Goal: Task Accomplishment & Management: Use online tool/utility

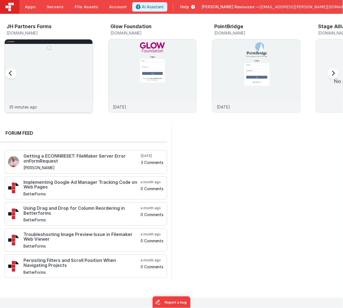
click at [71, 96] on img at bounding box center [49, 83] width 88 height 88
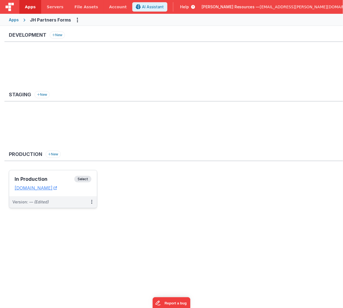
click at [82, 178] on span "Select" at bounding box center [82, 179] width 17 height 7
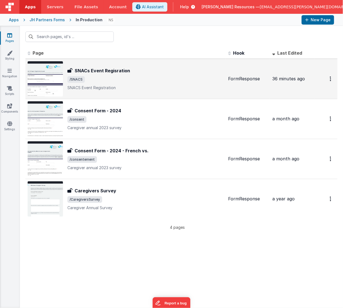
click at [129, 79] on span "/SNACS" at bounding box center [145, 79] width 156 height 7
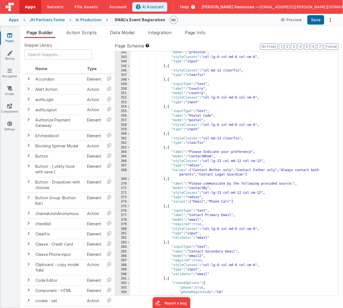
scroll to position [1638, 0]
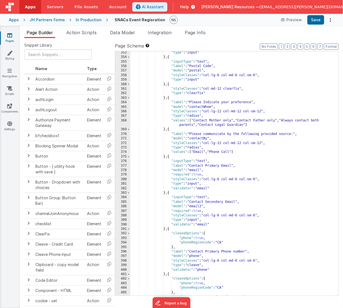
click at [232, 102] on div ""type" : "input" } , { "inputType" : "text" , "label" : "Postal Code" , "model"…" at bounding box center [232, 176] width 204 height 253
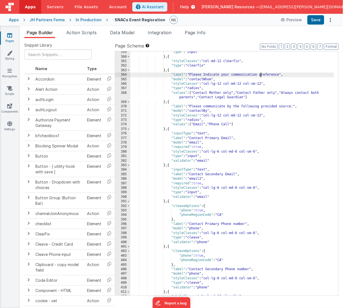
scroll to position [1666, 0]
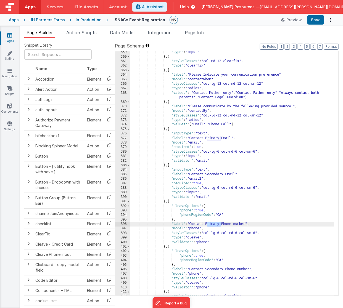
drag, startPoint x: 207, startPoint y: 224, endPoint x: 220, endPoint y: 225, distance: 13.6
click at [220, 225] on div ""type" : "input" } , { "styleClasses" : "col-md-12 clearfix" , "type" : "clearf…" at bounding box center [232, 176] width 204 height 253
click at [191, 229] on div ""type" : "input" } , { "styleClasses" : "col-md-12 clearfix" , "type" : "clearf…" at bounding box center [232, 176] width 204 height 253
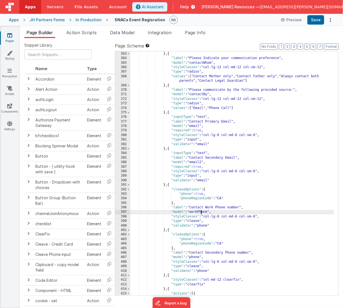
scroll to position [1688, 0]
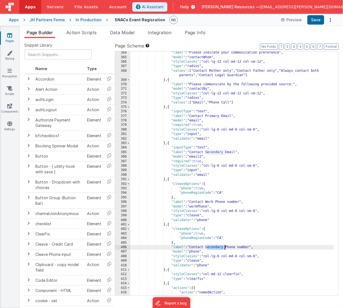
drag, startPoint x: 207, startPoint y: 246, endPoint x: 224, endPoint y: 247, distance: 16.8
click at [224, 247] on div ""label" : "Please Indicate your communication preference" , "model" : "contactW…" at bounding box center [232, 176] width 204 height 253
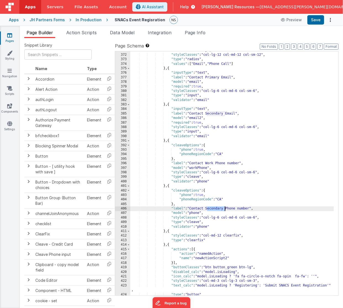
scroll to position [1732, 0]
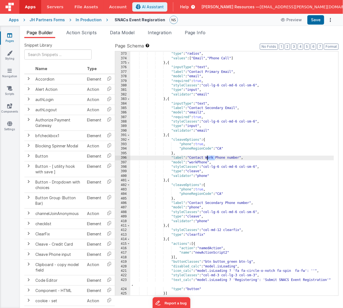
drag, startPoint x: 215, startPoint y: 157, endPoint x: 207, endPoint y: 157, distance: 7.2
click at [207, 157] on div ""styleClasses" : "col-lg-12 col-md-12 col-sm-12" , "type" : "radios" , "values"…" at bounding box center [232, 173] width 204 height 253
drag, startPoint x: 198, startPoint y: 162, endPoint x: 191, endPoint y: 162, distance: 7.2
click at [191, 162] on div ""styleClasses" : "col-lg-12 col-md-12 col-sm-12" , "type" : "radios" , "values"…" at bounding box center [232, 173] width 204 height 253
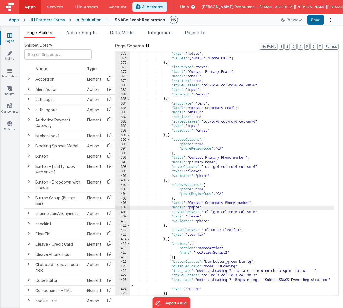
click at [193, 208] on div ""styleClasses" : "col-lg-12 col-md-12 col-sm-12" , "type" : "radios" , "values"…" at bounding box center [232, 173] width 204 height 253
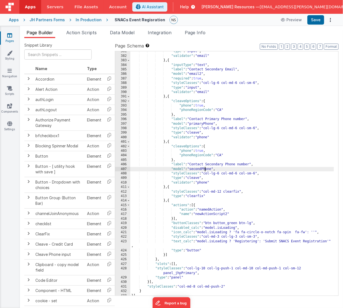
scroll to position [1773, 0]
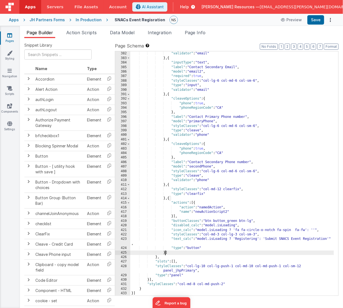
click at [166, 253] on div ""type" : "input" , "validator" : "email" } , { "inputType" : "text" , "label" :…" at bounding box center [232, 173] width 204 height 253
click at [166, 198] on div ""type" : "input" , "validator" : "email" } , { "inputType" : "text" , "label" :…" at bounding box center [232, 173] width 204 height 253
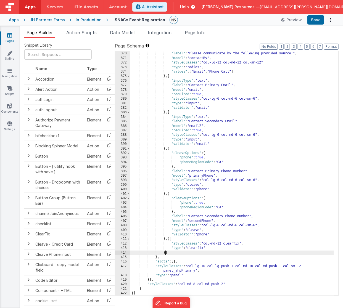
scroll to position [1719, 0]
click at [166, 253] on div "} , { "label" : "Please communicate by the following provided source:" , "model…" at bounding box center [232, 173] width 204 height 253
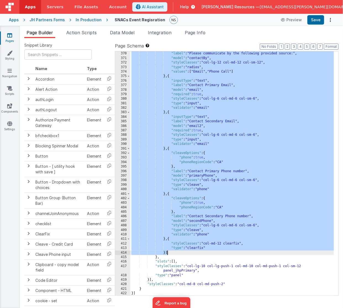
click at [166, 253] on div "} , { "label" : "Please communicate by the following provided source:" , "model…" at bounding box center [232, 173] width 204 height 253
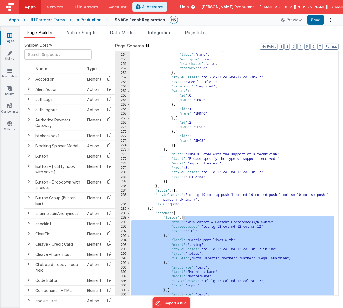
scroll to position [1184, 0]
click at [129, 219] on span at bounding box center [128, 217] width 3 height 4
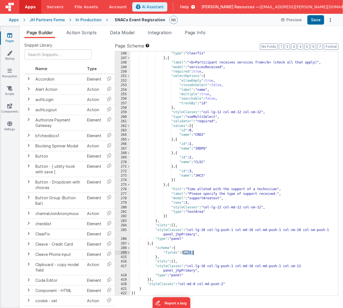
scroll to position [1149, 0]
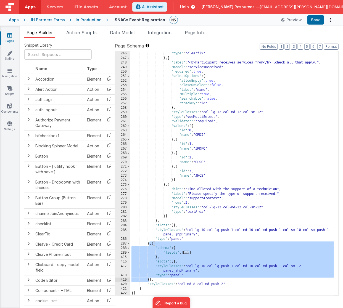
drag, startPoint x: 150, startPoint y: 243, endPoint x: 150, endPoint y: 279, distance: 36.4
click at [150, 279] on div ""styleClasses" : "col-lg-12 col-md-12 col-sm-12 clearfix" , "type" : "clearfix"…" at bounding box center [232, 173] width 204 height 253
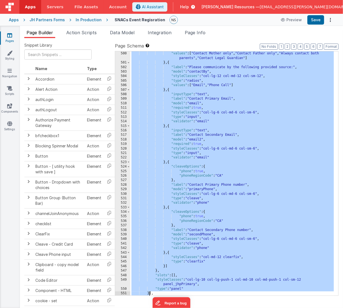
scroll to position [1741, 0]
click at [165, 266] on div ""type" : "radios" , "values" : [ "Contact Mother only" , "Contact Father only" …" at bounding box center [232, 173] width 204 height 253
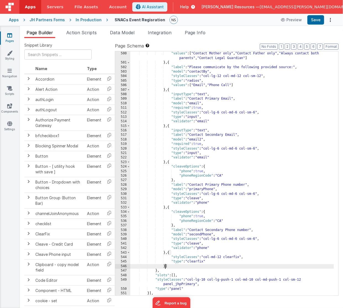
click at [163, 266] on div ""type" : "radios" , "values" : [ "Contact Mother only" , "Contact Father only" …" at bounding box center [232, 173] width 204 height 253
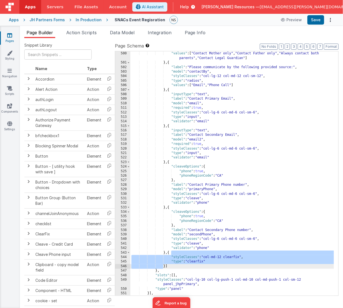
click at [164, 266] on div ""type" : "radios" , "values" : [ "Contact Mother only" , "Contact Father only" …" at bounding box center [232, 173] width 204 height 253
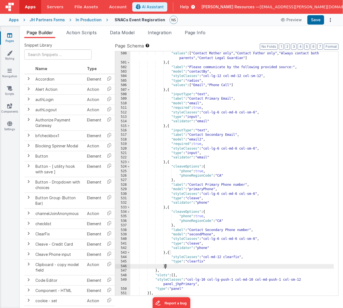
click at [164, 266] on div ""type" : "radios" , "values" : [ "Contact Mother only" , "Contact Father only" …" at bounding box center [232, 173] width 204 height 253
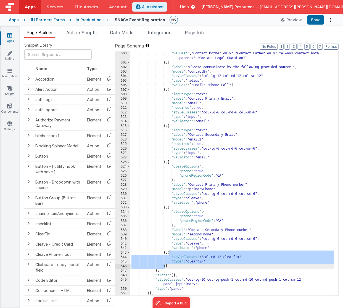
click at [167, 266] on div ""type" : "radios" , "values" : [ "Contact Mother only" , "Contact Father only" …" at bounding box center [232, 173] width 204 height 253
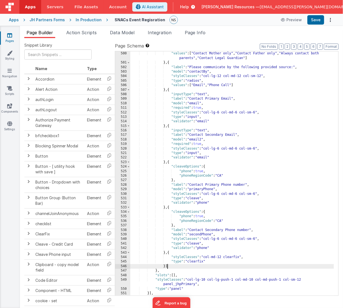
click at [167, 266] on div ""type" : "radios" , "values" : [ "Contact Mother only" , "Contact Father only" …" at bounding box center [232, 173] width 204 height 253
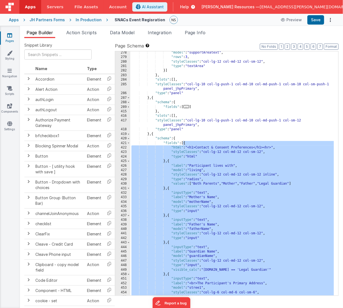
scroll to position [1295, 0]
click at [185, 143] on div ""model" : "supportAreatext" , "rows" : 3 , "styleClasses" : "col-lg-12 col-md-1…" at bounding box center [232, 176] width 204 height 253
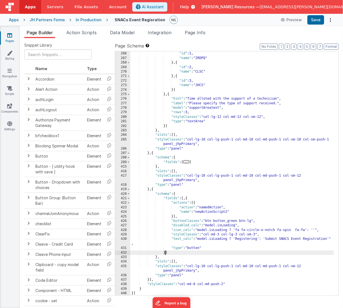
scroll to position [1239, 0]
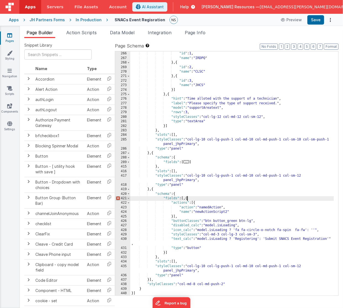
click at [188, 199] on div "} , { "id" : 1 , "name" : "IRDPQ" } , { "id" : 2 , "name" : "CLSC" } , { "id" :…" at bounding box center [232, 173] width 204 height 253
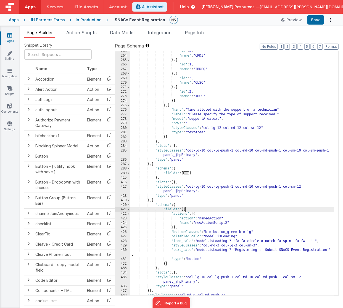
scroll to position [1228, 0]
click at [128, 172] on span at bounding box center [128, 173] width 3 height 4
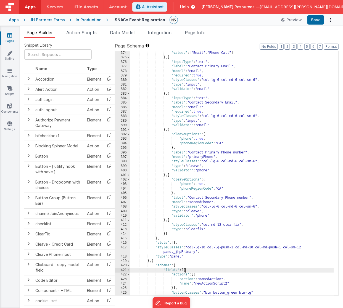
scroll to position [1738, 0]
click at [200, 112] on div ""values" : [ "Email" , "Phone Call" ] } , { "inputType" : "text" , "label" : "C…" at bounding box center [232, 177] width 204 height 253
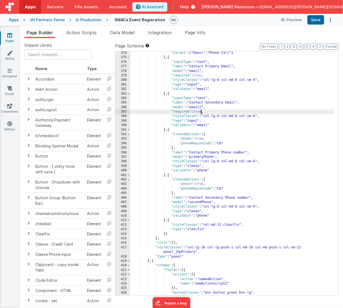
click at [200, 112] on div ""values" : [ "Email" , "Phone Call" ] } , { "inputType" : "text" , "label" : "C…" at bounding box center [232, 177] width 204 height 253
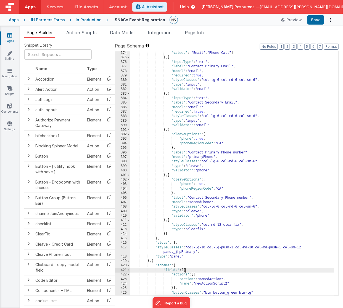
click at [185, 271] on div ""values" : [ "Email" , "Phone Call" ] } , { "inputType" : "text" , "label" : "C…" at bounding box center [232, 177] width 204 height 253
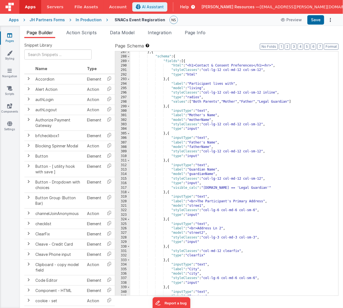
scroll to position [1340, 0]
click at [45, 56] on input "text" at bounding box center [57, 54] width 67 height 10
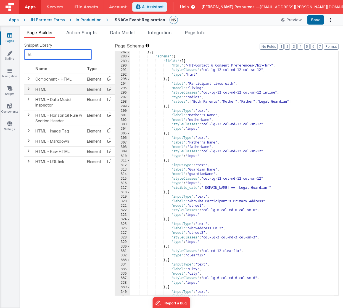
type input "ht"
click at [28, 87] on span at bounding box center [28, 89] width 4 height 4
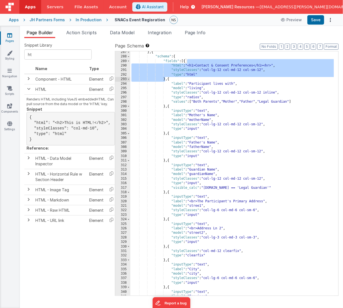
drag, startPoint x: 186, startPoint y: 61, endPoint x: 166, endPoint y: 80, distance: 27.9
click at [166, 80] on div "} , { "schema" : { "fields" : [{ "html" : "<h1>Contact & Consent Preferences</h…" at bounding box center [232, 176] width 204 height 253
click at [111, 91] on icon at bounding box center [111, 88] width 11 height 9
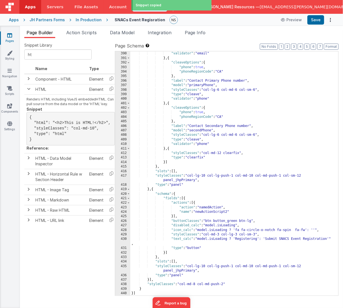
scroll to position [1809, 0]
click at [185, 199] on div ""type" : "input" , "validator" : "email" } , { "cleaveOptions" : { "phone" : tr…" at bounding box center [232, 173] width 204 height 253
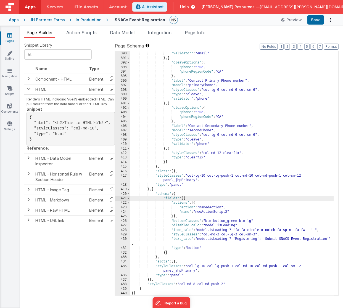
paste textarea
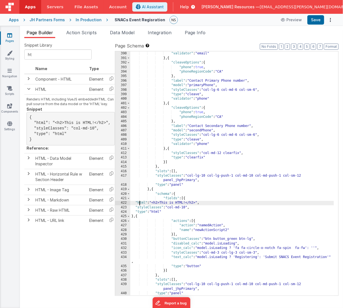
click at [139, 203] on div ""type" : "input" , "validator" : "email" } , { "cleaveOptions" : { "phone" : tr…" at bounding box center [232, 173] width 204 height 253
click at [123, 202] on div "422" at bounding box center [122, 203] width 15 height 4
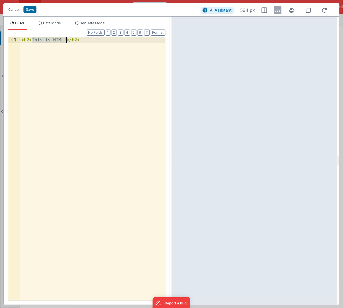
drag, startPoint x: 32, startPoint y: 39, endPoint x: 66, endPoint y: 41, distance: 33.7
click at [66, 41] on div "< h2 > This is HTML! </ h2 >" at bounding box center [92, 175] width 145 height 276
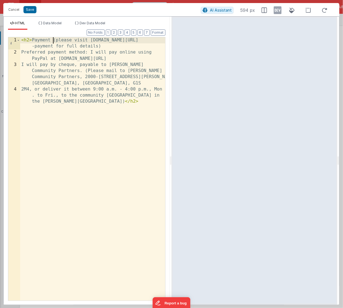
click at [52, 40] on div "< h2 > Payment (please visit [DOMAIN_NAME][URL] -payment for full details) Pref…" at bounding box center [92, 184] width 145 height 294
drag, startPoint x: 64, startPoint y: 43, endPoint x: 78, endPoint y: 41, distance: 13.3
click at [78, 41] on div "< h2 > Payment < h6 > </ h6 > (please visit [DOMAIN_NAME][URL] -registration-pa…" at bounding box center [92, 184] width 145 height 294
click at [141, 46] on div "< h2 > Payment < h6 > (please visit [DOMAIN_NAME][URL] -registration-payment fo…" at bounding box center [92, 184] width 145 height 294
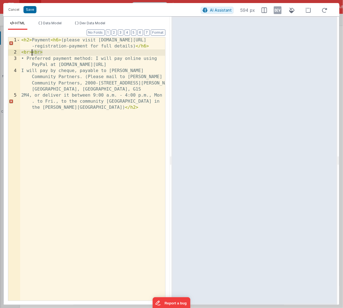
drag, startPoint x: 45, startPoint y: 53, endPoint x: 33, endPoint y: 54, distance: 12.1
click at [33, 54] on div "< h2 > Payment < h6 > (please visit [DOMAIN_NAME][URL] -registration-payment fo…" at bounding box center [92, 184] width 145 height 294
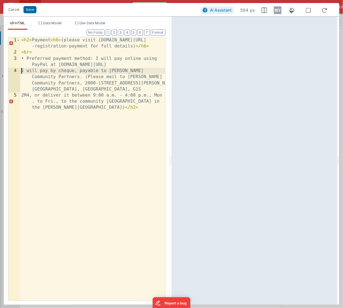
click at [22, 71] on div "< h2 > Payment < h6 > (please visit [DOMAIN_NAME][URL] -registration-payment fo…" at bounding box center [92, 184] width 145 height 294
click at [84, 77] on div "< h2 > Payment < h6 > (please visit [DOMAIN_NAME][URL] -registration-payment fo…" at bounding box center [92, 184] width 145 height 294
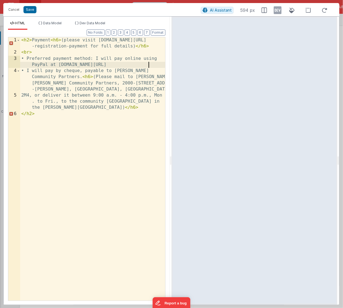
click at [148, 65] on div "< h2 > Payment < h6 > (please visit [DOMAIN_NAME][URL] -registration-payment fo…" at bounding box center [92, 178] width 145 height 282
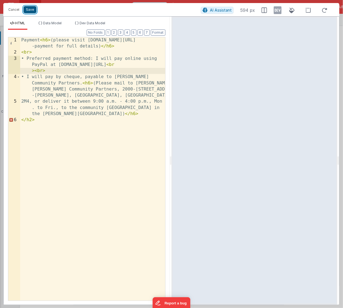
click at [31, 9] on button "Save" at bounding box center [29, 9] width 13 height 7
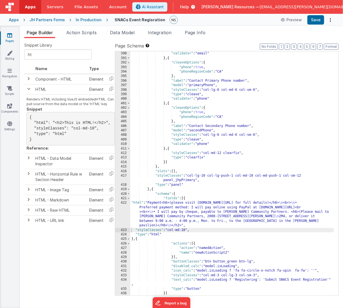
scroll to position [85, 0]
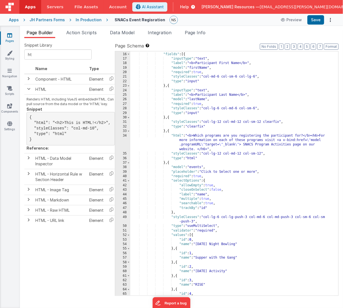
click at [241, 95] on div ""schema" : { "fields" : [{ "inputType" : "text" , "label" : "<b>Participant Fir…" at bounding box center [232, 173] width 204 height 253
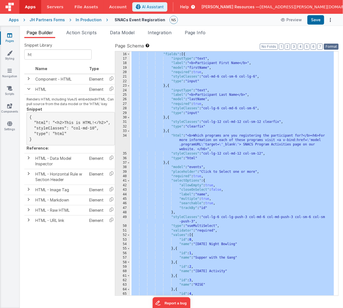
click at [241, 46] on button "Format" at bounding box center [331, 47] width 15 height 6
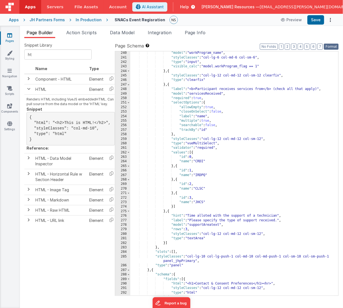
scroll to position [1854, 0]
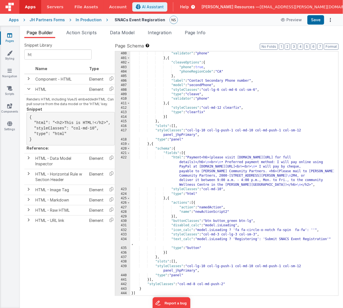
click at [173, 148] on div ""type" : "cleave" , "validator" : "phone" } , { "cleaveOptions" : { "phone" : t…" at bounding box center [232, 173] width 204 height 253
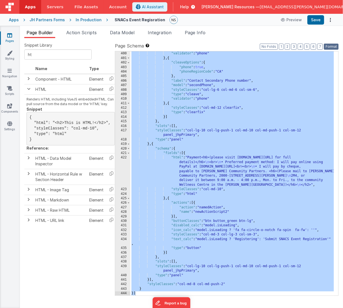
click at [241, 47] on button "Format" at bounding box center [331, 47] width 15 height 6
click at [150, 173] on div ""type" : "cleave" , "validator" : "phone" } , { "cleaveOptions" : { "phone" : t…" at bounding box center [231, 173] width 203 height 244
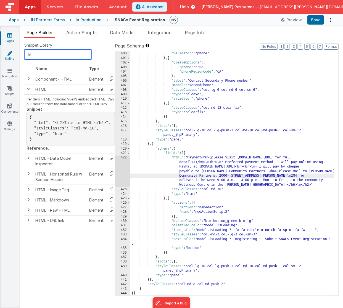
drag, startPoint x: 48, startPoint y: 56, endPoint x: 9, endPoint y: 53, distance: 39.9
click at [24, 53] on input "ht" at bounding box center [57, 54] width 67 height 10
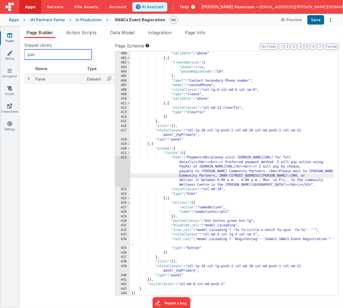
type input "pan"
click at [107, 79] on icon at bounding box center [108, 78] width 11 height 9
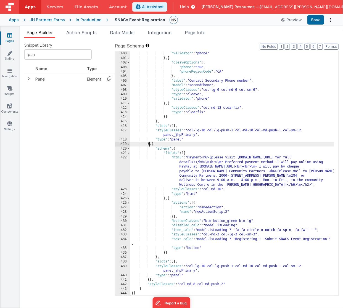
click at [149, 144] on div ""type" : "cleave" , "validator" : "phone" } , { "cleaveOptions" : { "phone" : t…" at bounding box center [232, 173] width 204 height 253
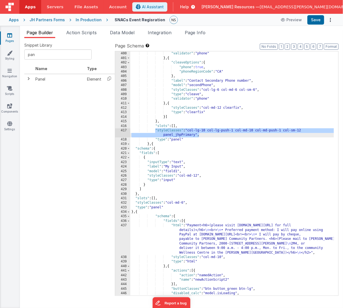
drag, startPoint x: 155, startPoint y: 130, endPoint x: 200, endPoint y: 136, distance: 45.4
click at [200, 136] on div ""type" : "cleave" , "validator" : "phone" } , { "cleaveOptions" : { "phone" : t…" at bounding box center [232, 173] width 204 height 253
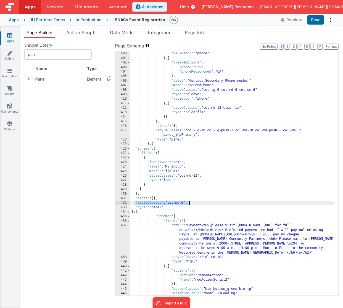
drag, startPoint x: 136, startPoint y: 202, endPoint x: 192, endPoint y: 202, distance: 56.6
click at [192, 202] on div ""type" : "cleave" , "validator" : "phone" } , { "cleaveOptions" : { "phone" : t…" at bounding box center [232, 173] width 204 height 253
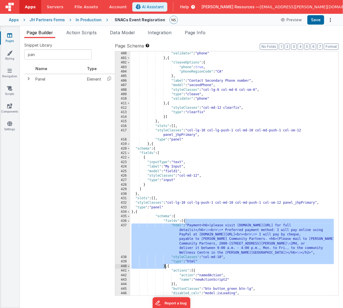
drag, startPoint x: 185, startPoint y: 220, endPoint x: 165, endPoint y: 266, distance: 50.2
click at [165, 266] on div ""type" : "cleave" , "validator" : "phone" } , { "cleaveOptions" : { "phone" : t…" at bounding box center [232, 173] width 204 height 253
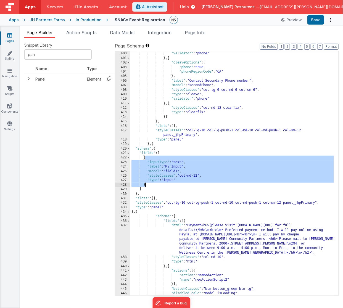
drag, startPoint x: 144, startPoint y: 158, endPoint x: 146, endPoint y: 184, distance: 26.8
click at [146, 184] on div ""type" : "cleave" , "validator" : "phone" } , { "cleaveOptions" : { "phone" : t…" at bounding box center [232, 173] width 204 height 253
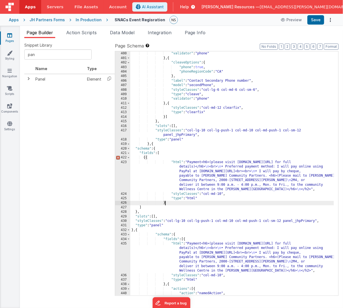
click at [148, 158] on div ""type" : "cleave" , "validator" : "phone" } , { "cleaveOptions" : { "phone" : t…" at bounding box center [232, 173] width 204 height 253
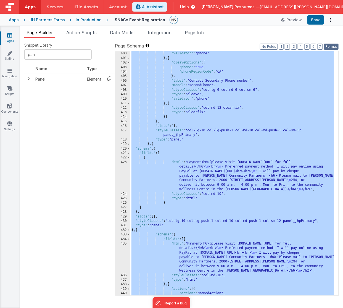
click at [241, 45] on button "Format" at bounding box center [331, 47] width 15 height 6
click at [170, 161] on div ""type" : "cleave" , "validator" : "phone" } , { "cleaveOptions" : { "phone" : t…" at bounding box center [232, 173] width 204 height 253
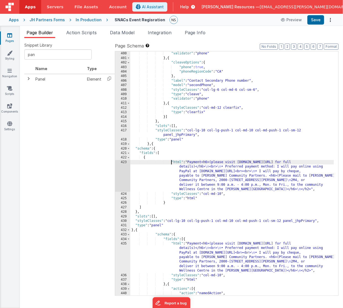
click at [177, 205] on div ""type" : "cleave" , "validator" : "phone" } , { "cleaveOptions" : { "phone" : t…" at bounding box center [232, 173] width 204 height 253
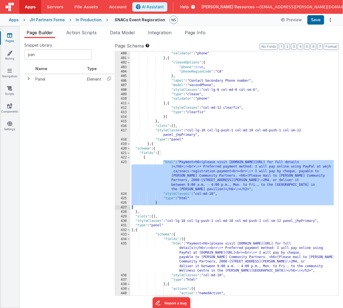
click at [161, 203] on div ""type" : "cleave" , "validator" : "phone" } , { "cleaveOptions" : { "phone" : t…" at bounding box center [231, 173] width 203 height 244
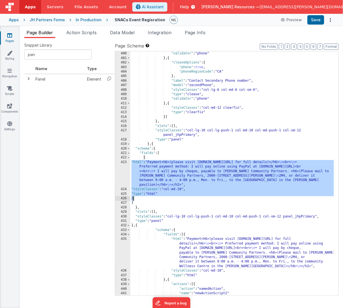
click at [132, 162] on div ""type" : "cleave" , "validator" : "phone" } , { "cleaveOptions" : { "phone" : t…" at bounding box center [232, 173] width 204 height 253
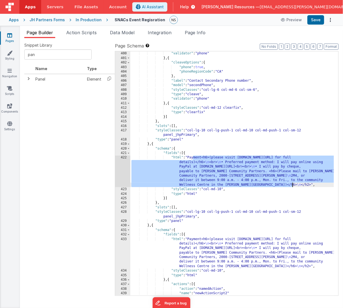
drag, startPoint x: 193, startPoint y: 158, endPoint x: 292, endPoint y: 186, distance: 102.7
click at [241, 186] on div ""type" : "cleave" , "validator" : "phone" } , { "cleaveOptions" : { "phone" : t…" at bounding box center [232, 173] width 204 height 253
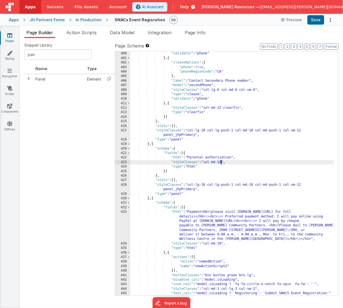
click at [221, 162] on div ""type" : "cleave" , "validator" : "phone" } , { "cleaveOptions" : { "phone" : t…" at bounding box center [232, 176] width 204 height 258
click at [189, 156] on div ""type" : "cleave" , "validator" : "phone" } , { "cleaveOptions" : { "phone" : t…" at bounding box center [232, 176] width 204 height 258
